Goal: Information Seeking & Learning: Learn about a topic

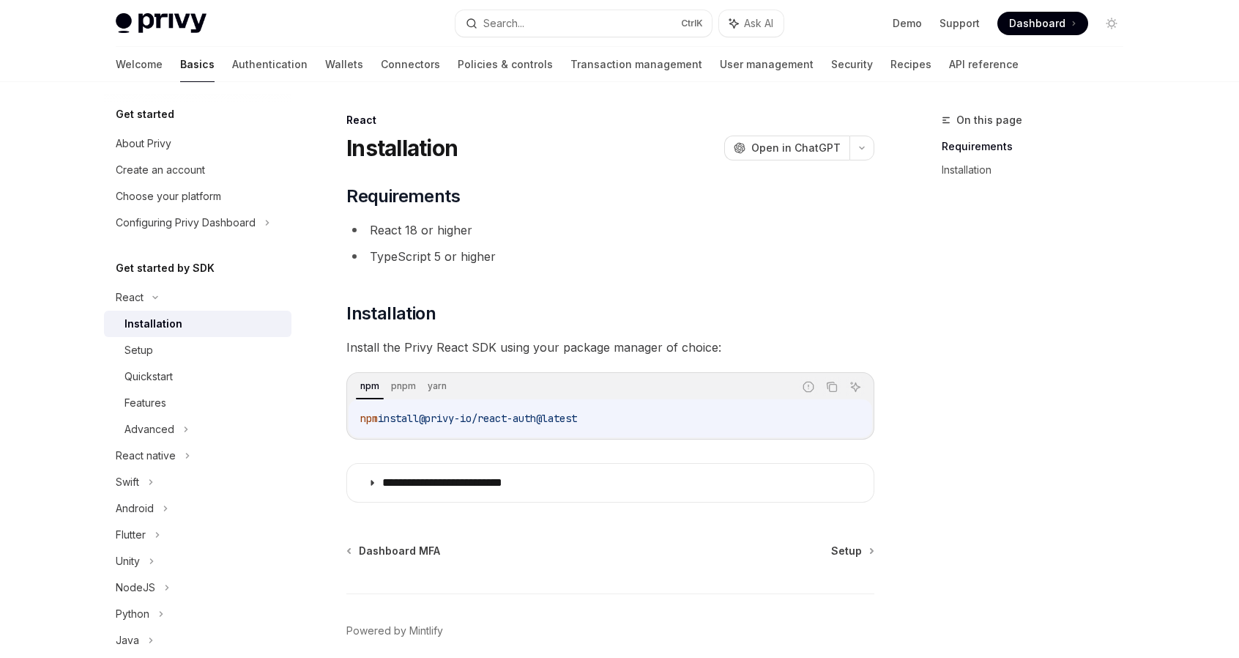
drag, startPoint x: 603, startPoint y: 420, endPoint x: 360, endPoint y: 421, distance: 243.1
click at [360, 421] on code "npm install @privy-io/react-auth@latest" at bounding box center [610, 418] width 500 height 18
copy span "npm install @privy-io/react-auth@latest"
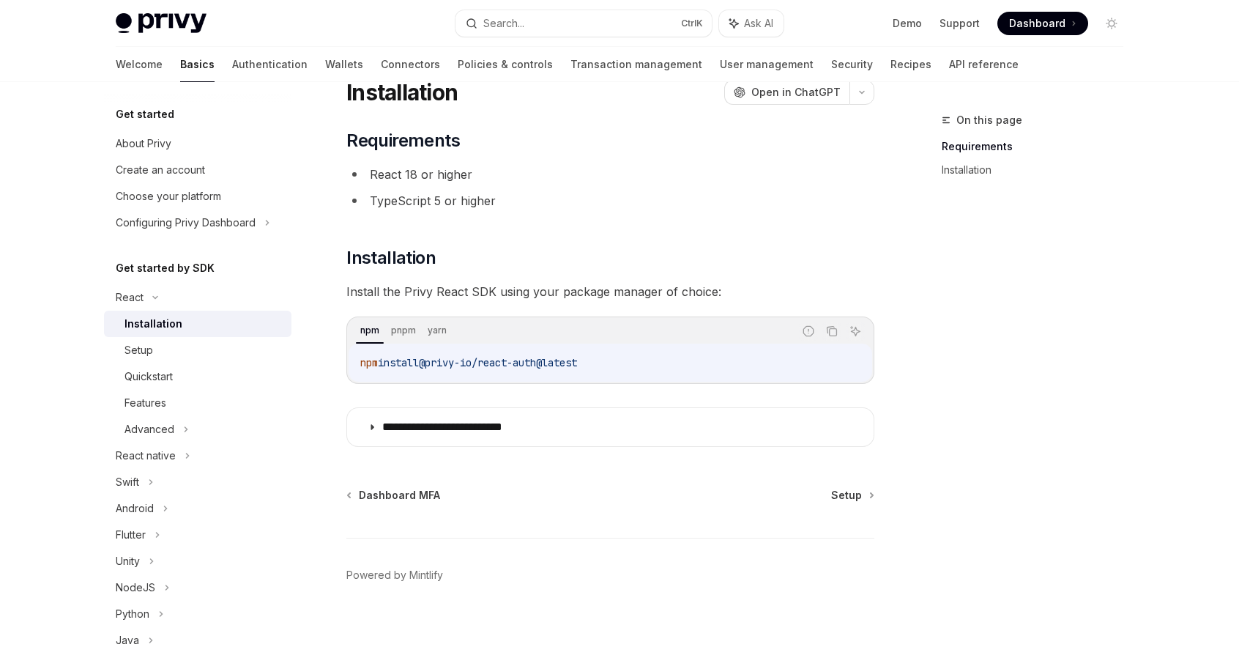
scroll to position [61, 0]
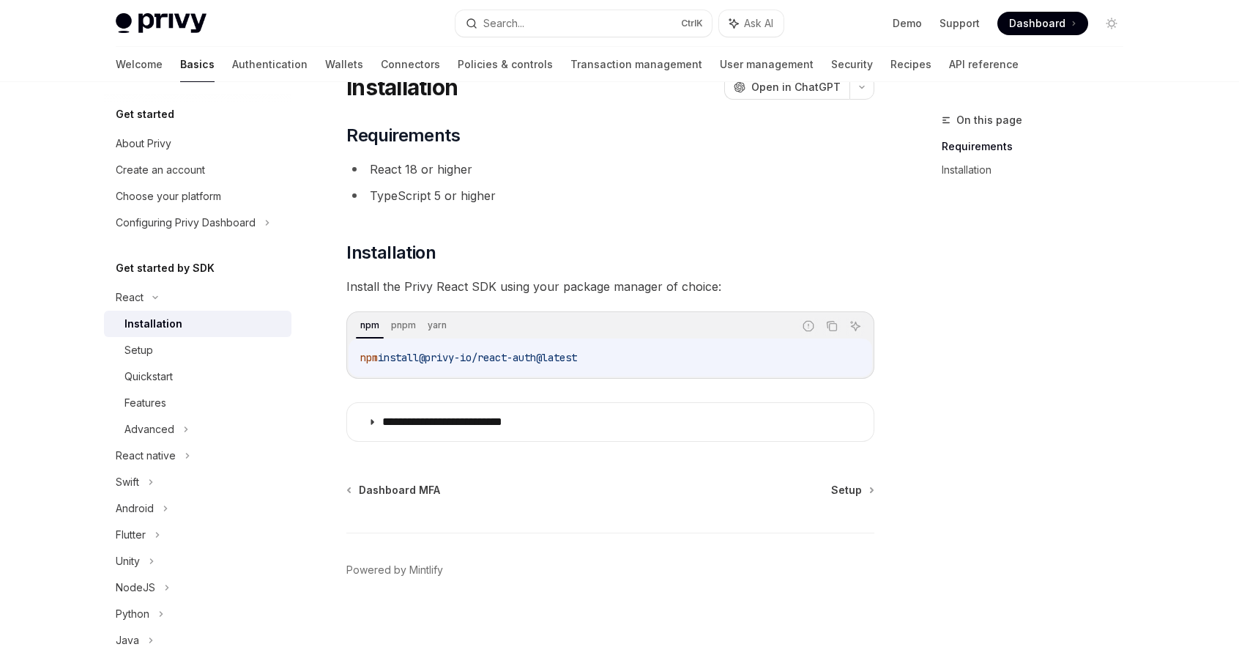
click at [540, 162] on li "React 18 or higher" at bounding box center [610, 169] width 528 height 21
click at [175, 352] on div "Setup" at bounding box center [204, 350] width 158 height 18
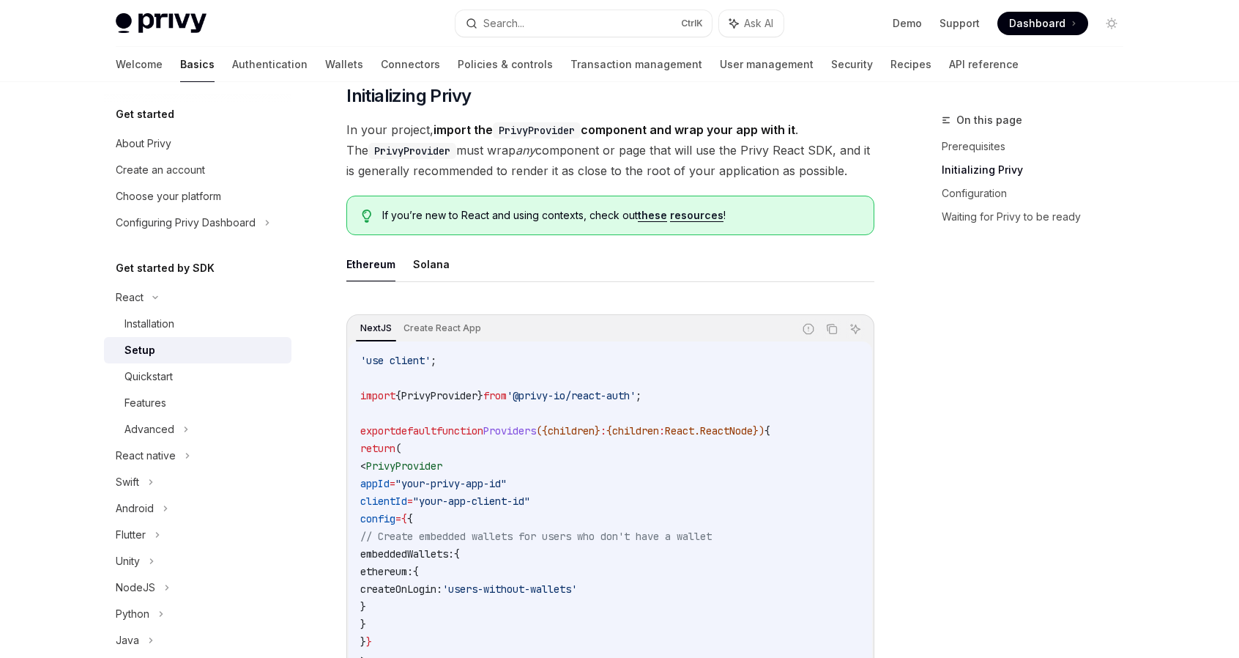
scroll to position [354, 0]
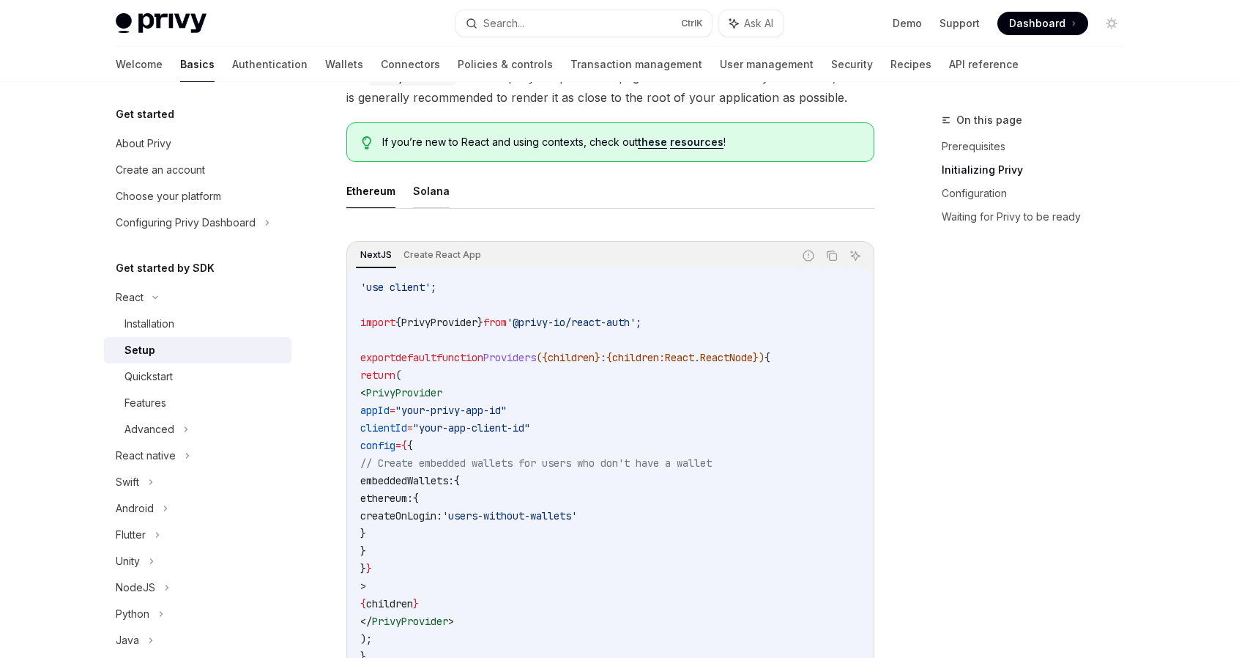
click at [436, 194] on button "Solana" at bounding box center [431, 191] width 37 height 34
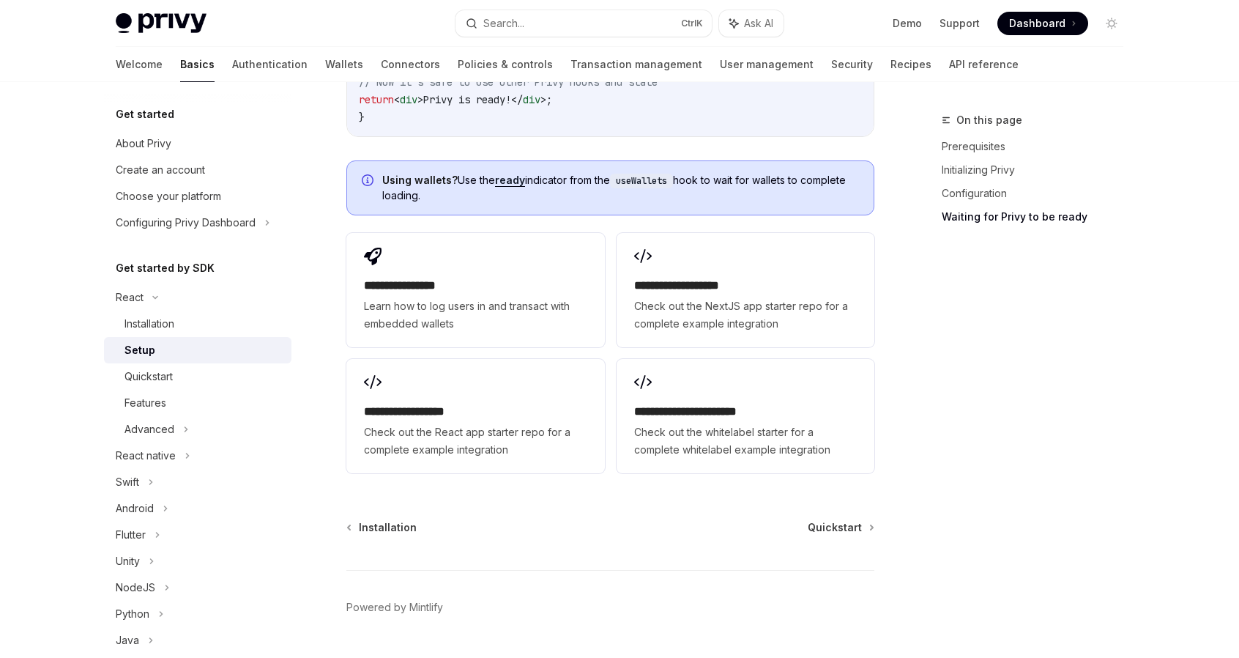
scroll to position [1925, 0]
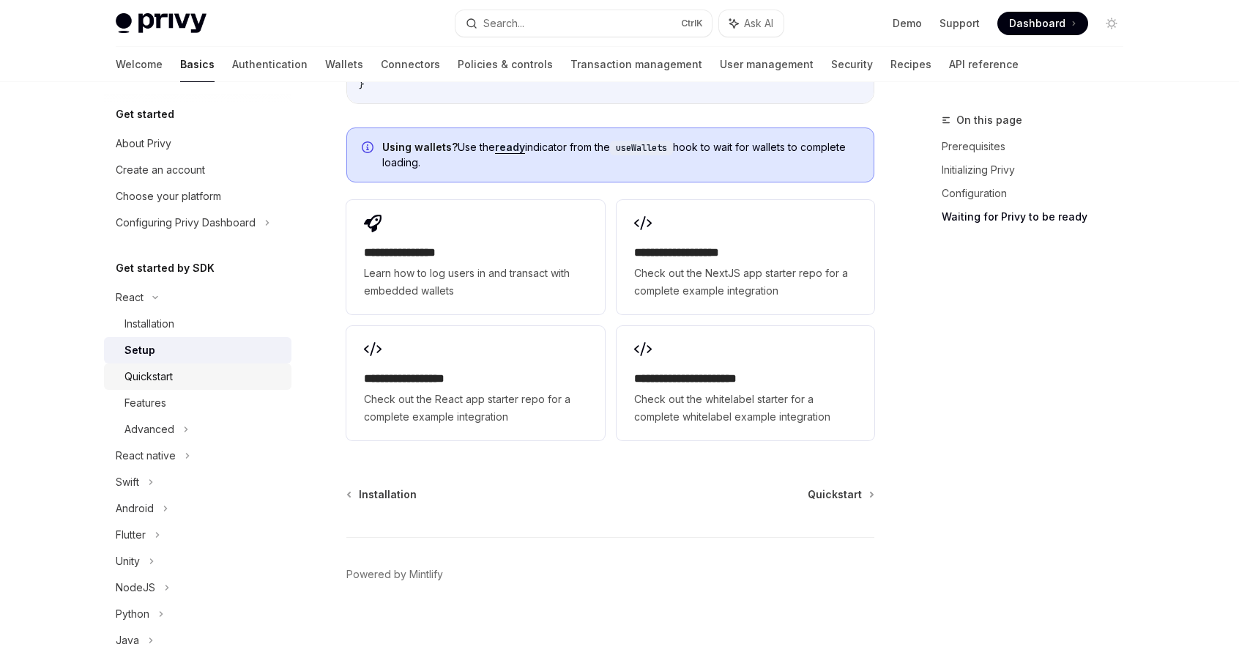
click at [159, 375] on div "Quickstart" at bounding box center [149, 377] width 48 height 18
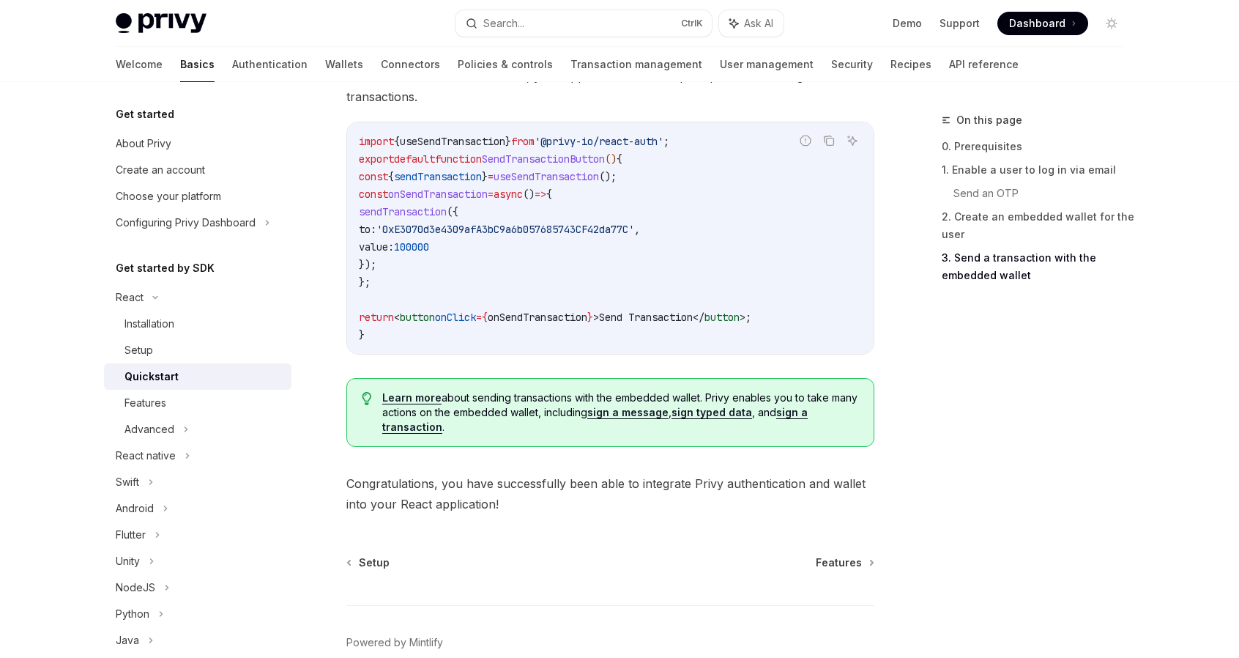
scroll to position [1447, 0]
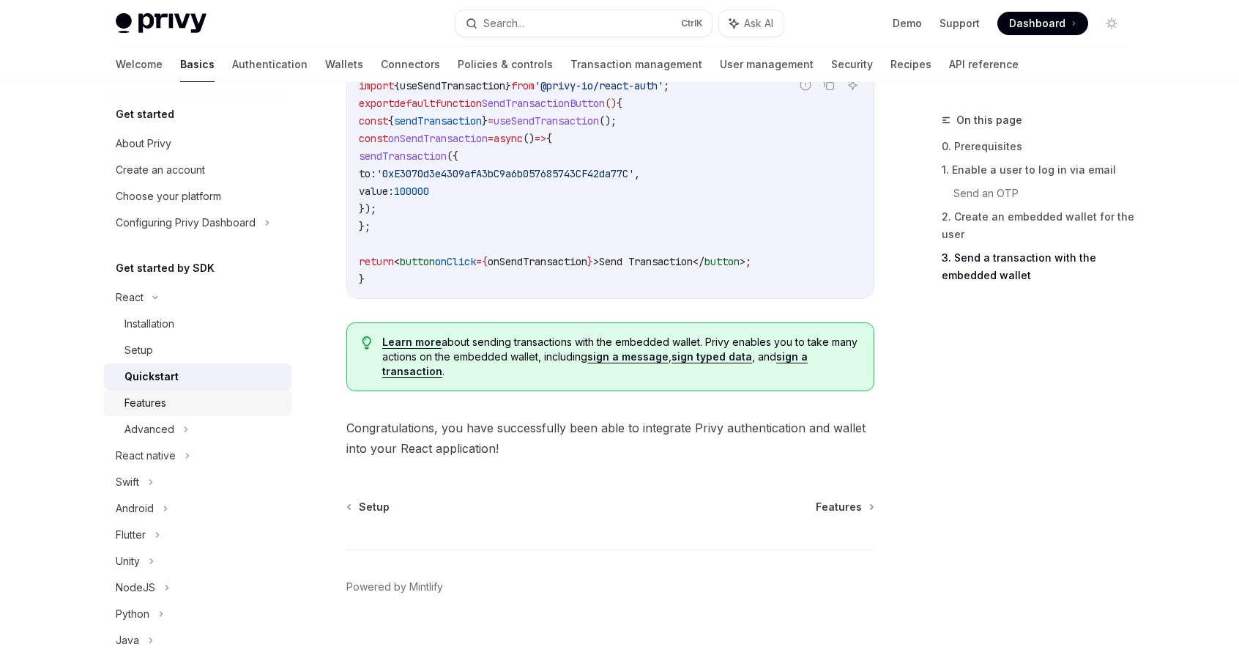
click at [210, 396] on div "Features" at bounding box center [204, 403] width 158 height 18
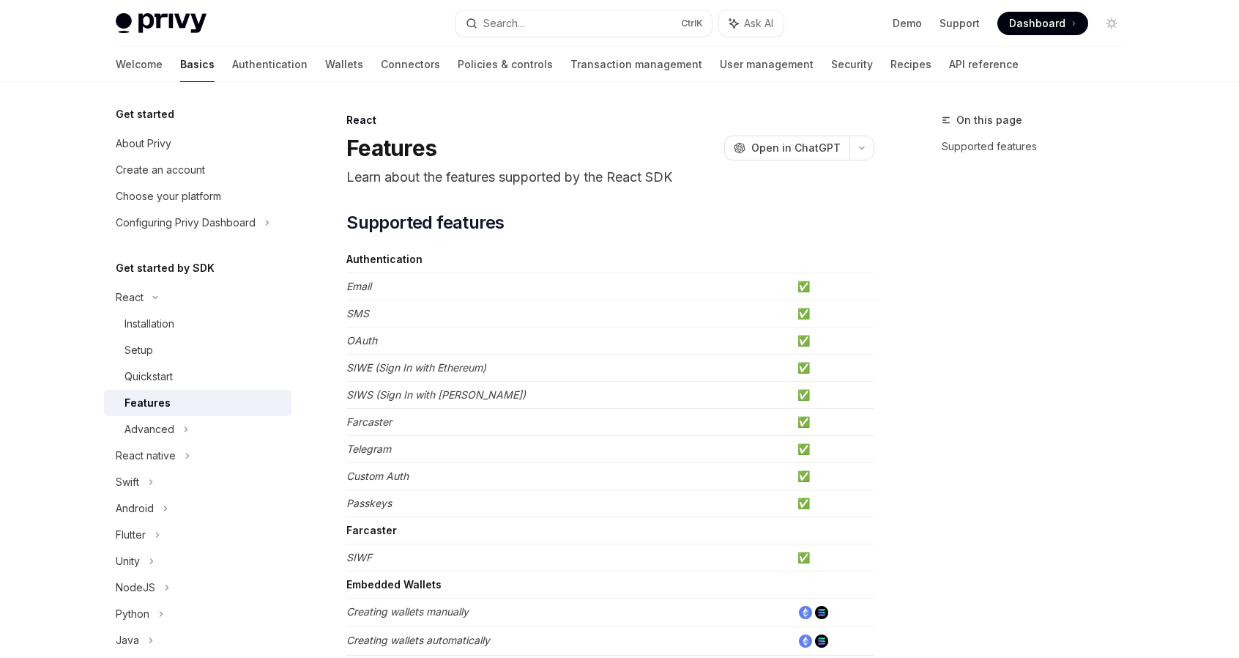
type textarea "*"
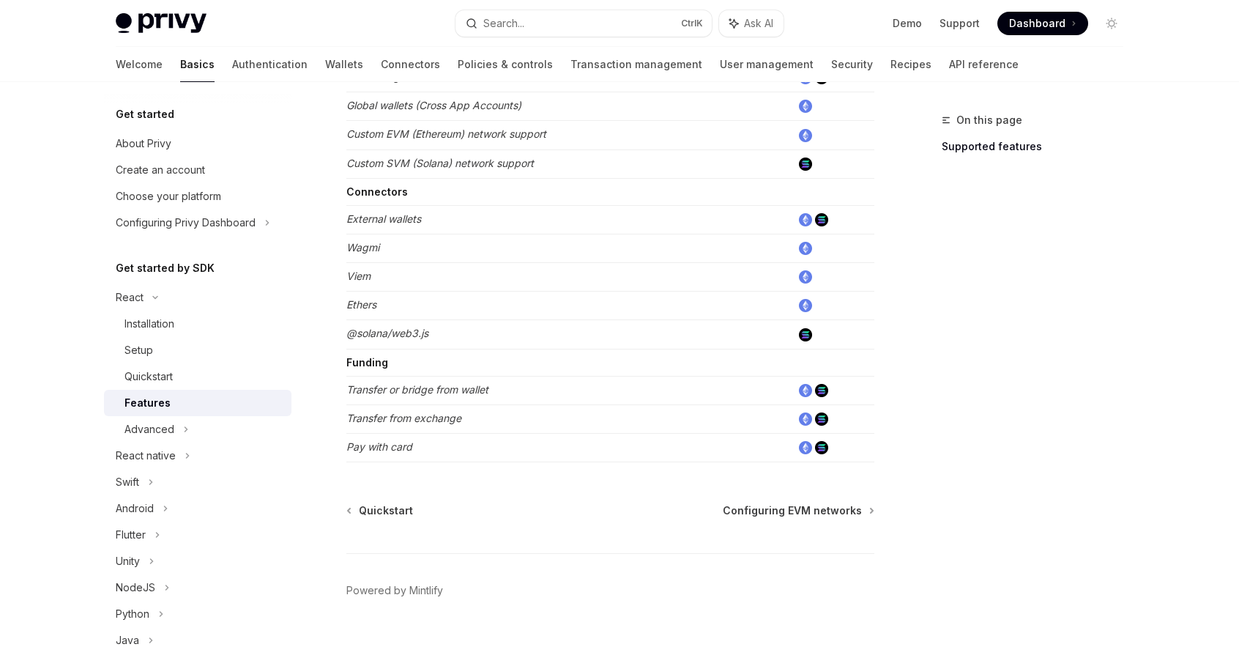
scroll to position [888, 0]
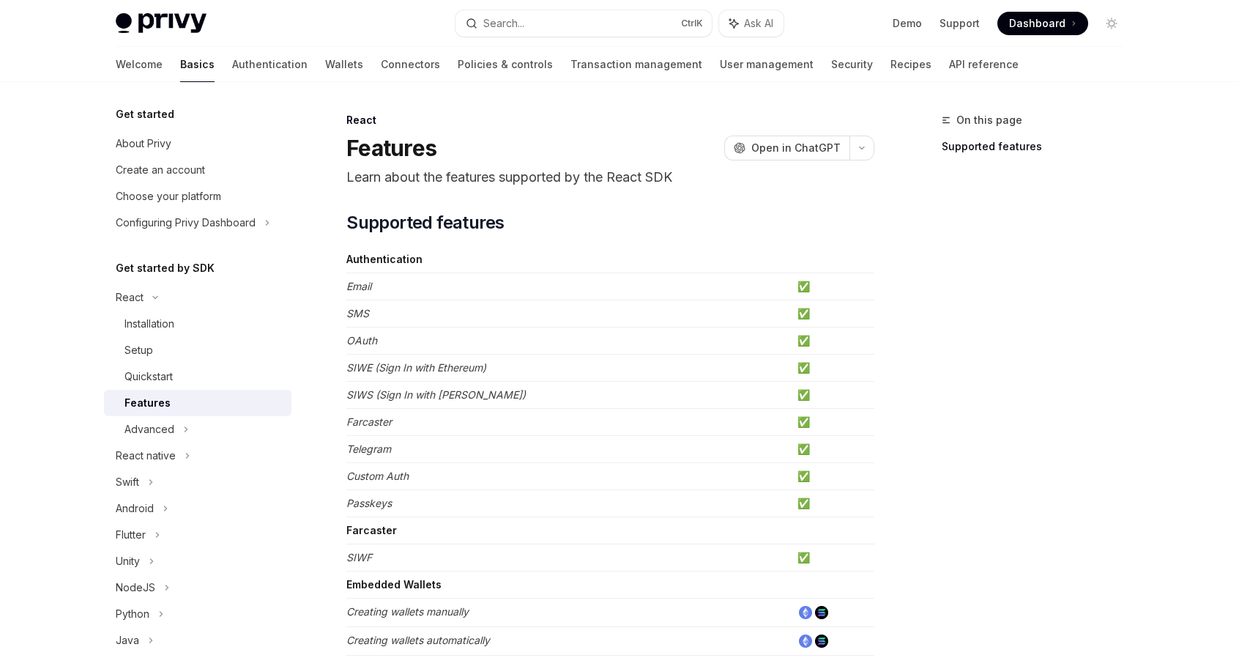
scroll to position [888, 0]
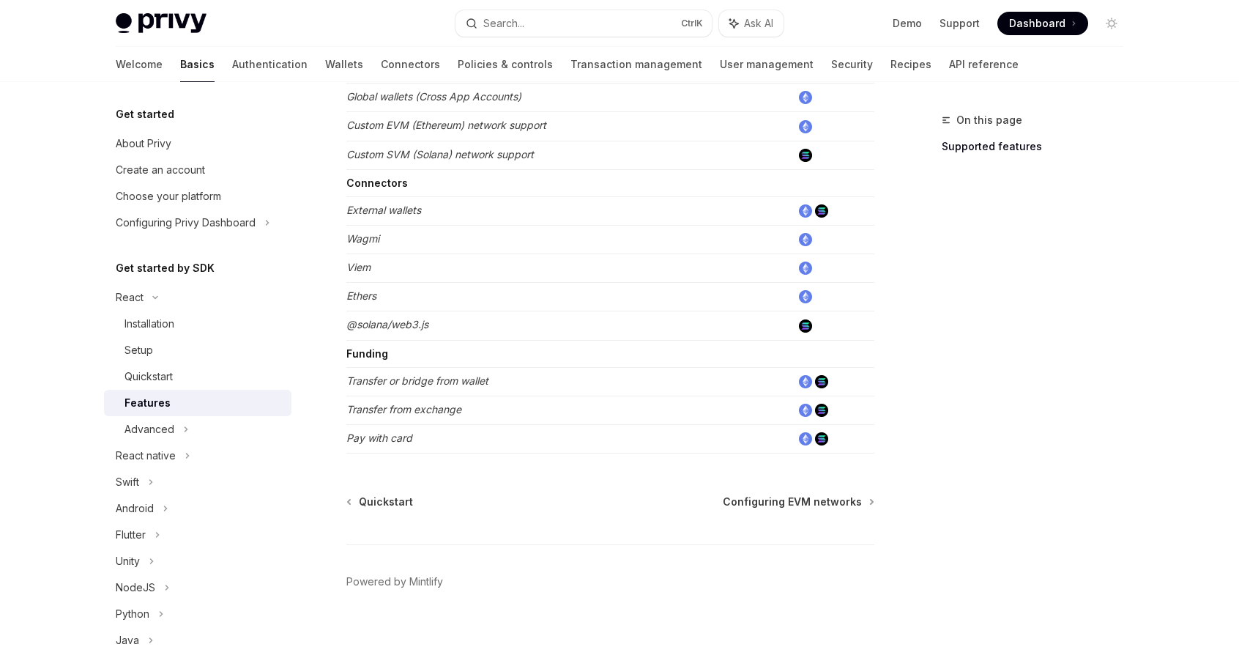
click at [387, 14] on div "Privy Docs home page" at bounding box center [280, 23] width 328 height 21
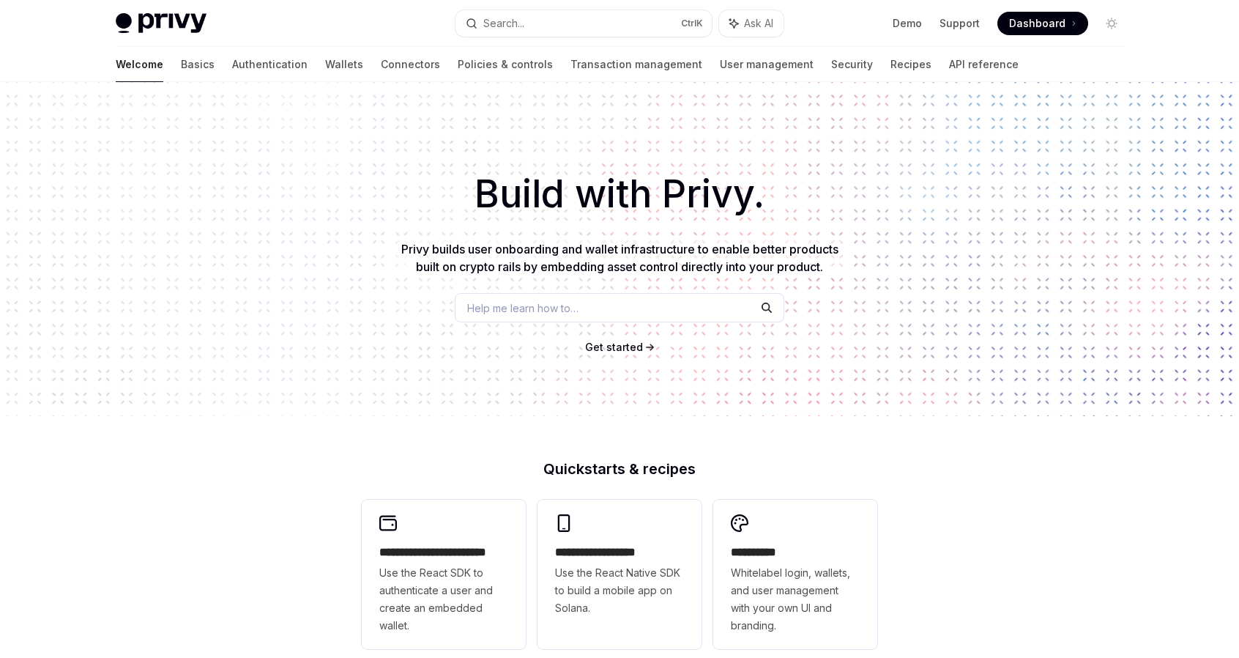
click at [164, 21] on img at bounding box center [161, 23] width 91 height 21
click at [263, 16] on div "Privy Docs home page" at bounding box center [280, 23] width 328 height 21
drag, startPoint x: 253, startPoint y: 22, endPoint x: 223, endPoint y: 26, distance: 31.1
drag, startPoint x: 223, startPoint y: 26, endPoint x: 211, endPoint y: 26, distance: 11.7
type textarea "*"
